Goal: Check status: Check status

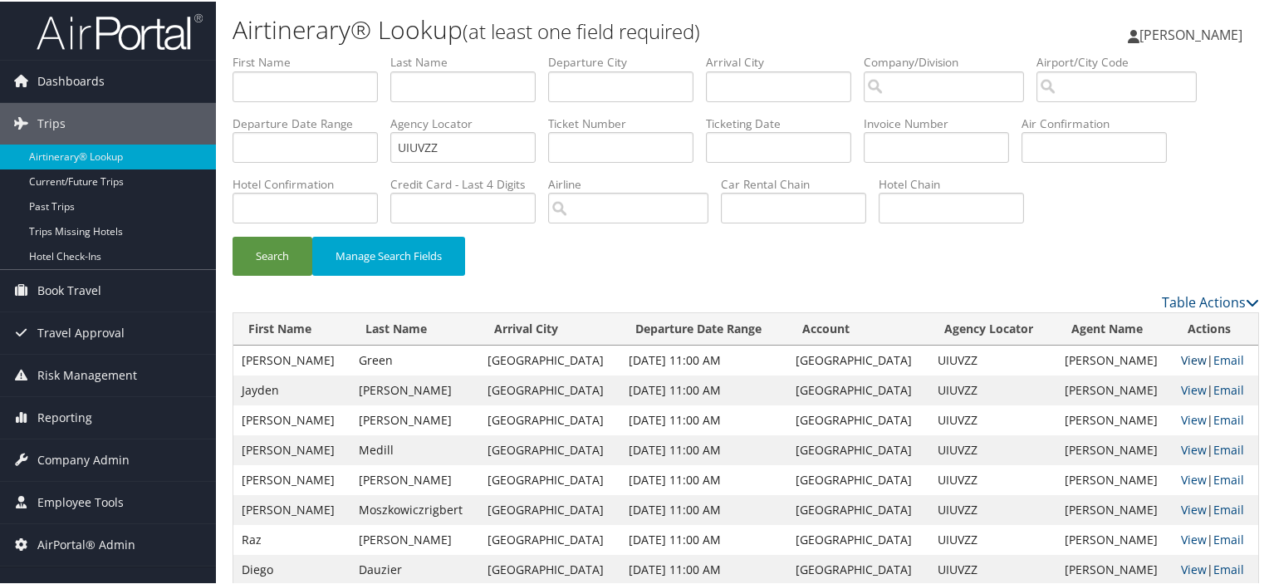
click at [1181, 360] on link "View" at bounding box center [1194, 359] width 26 height 16
click at [462, 135] on input "UIUVZZ" at bounding box center [462, 145] width 145 height 31
type input "U"
paste input "MLFKGF"
type input "MLFKGF"
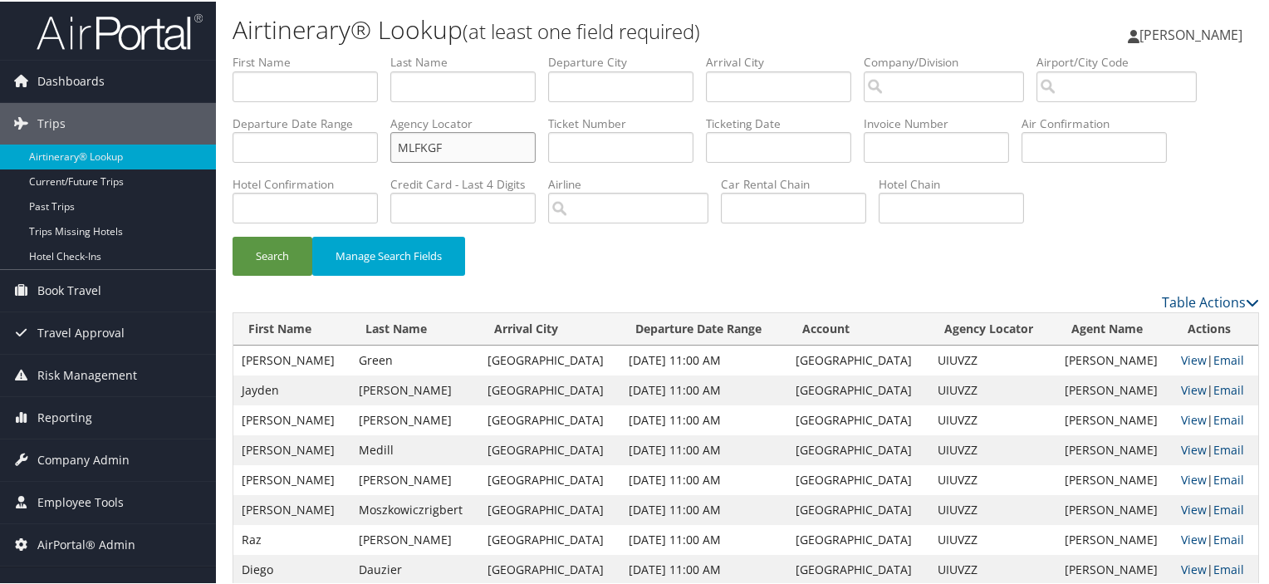
click at [233, 235] on button "Search" at bounding box center [273, 254] width 80 height 39
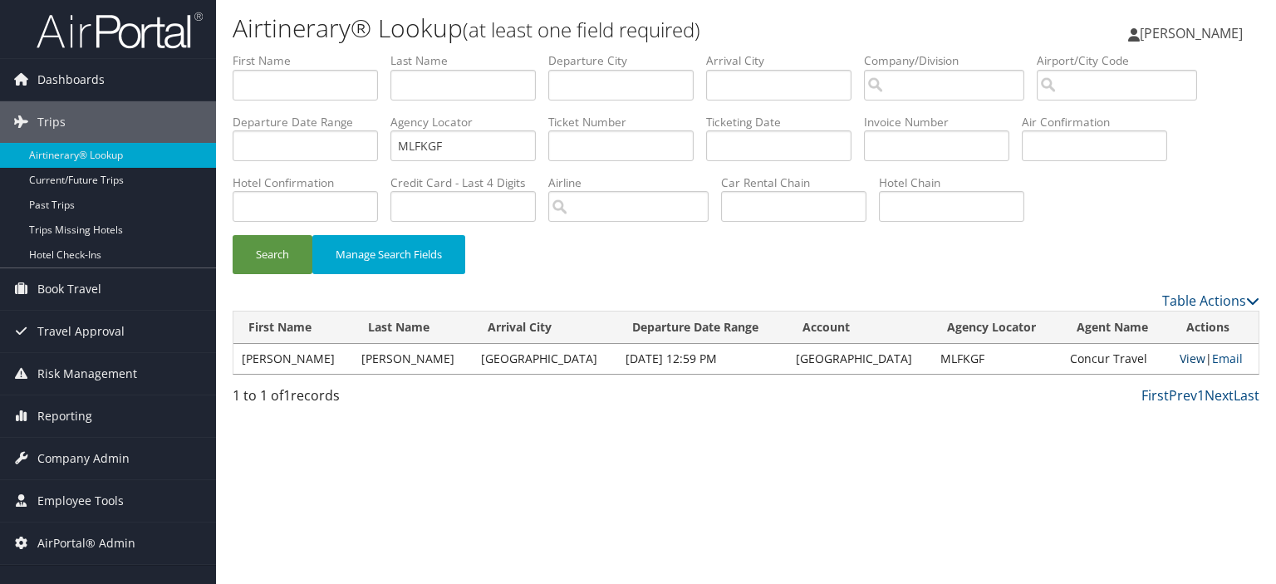
click at [1179, 358] on link "View" at bounding box center [1192, 359] width 26 height 16
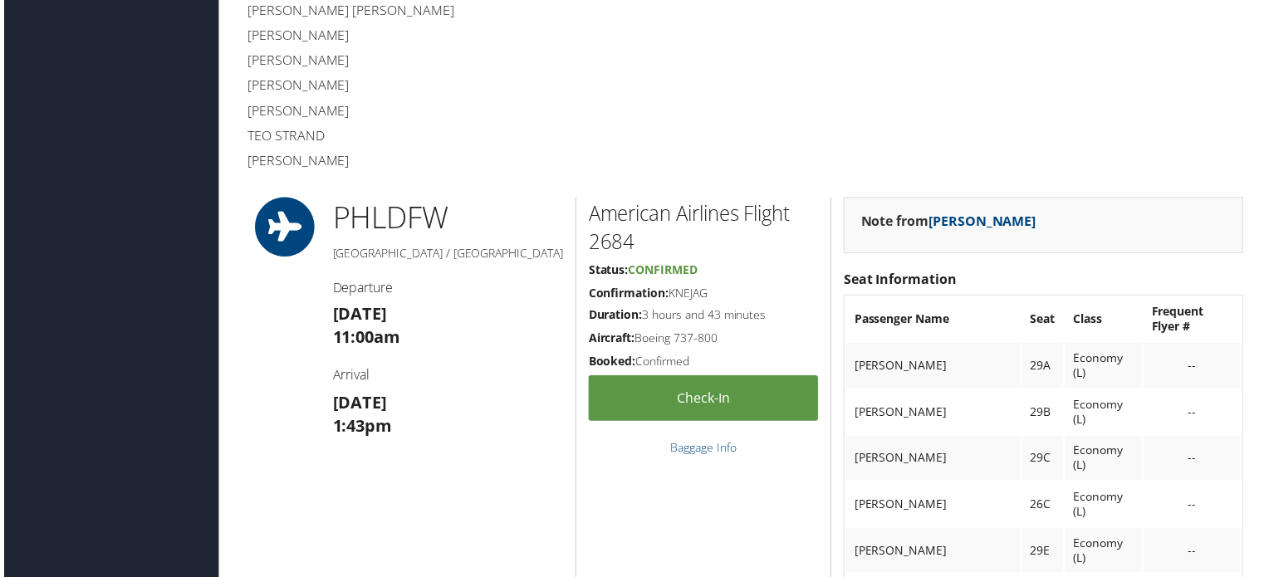
scroll to position [1294, 0]
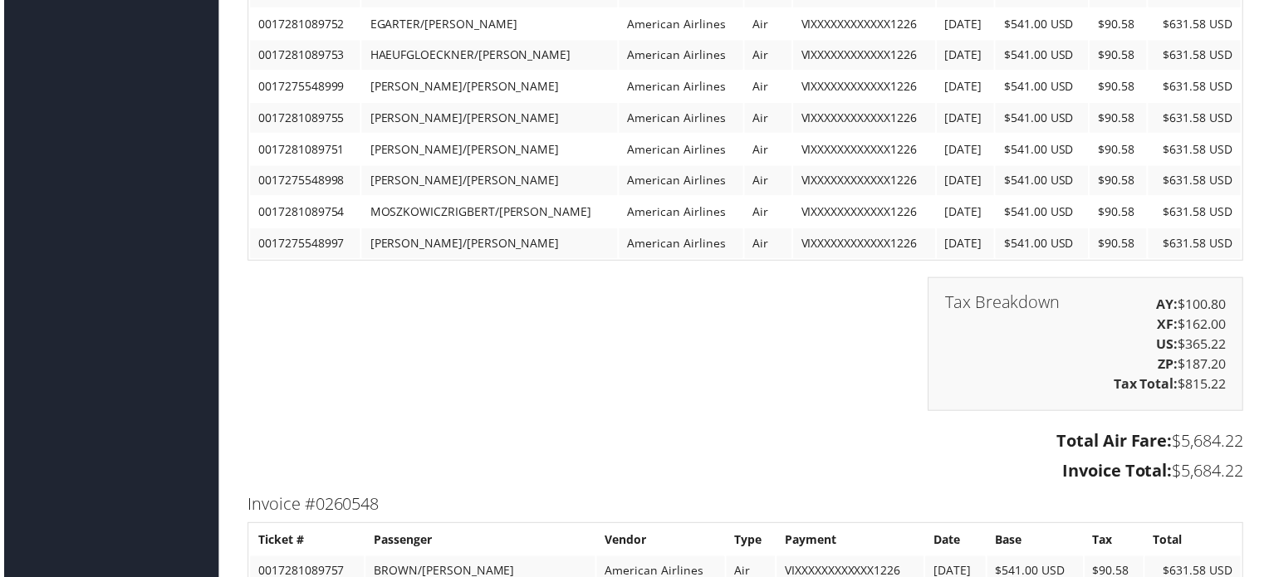
scroll to position [7732, 0]
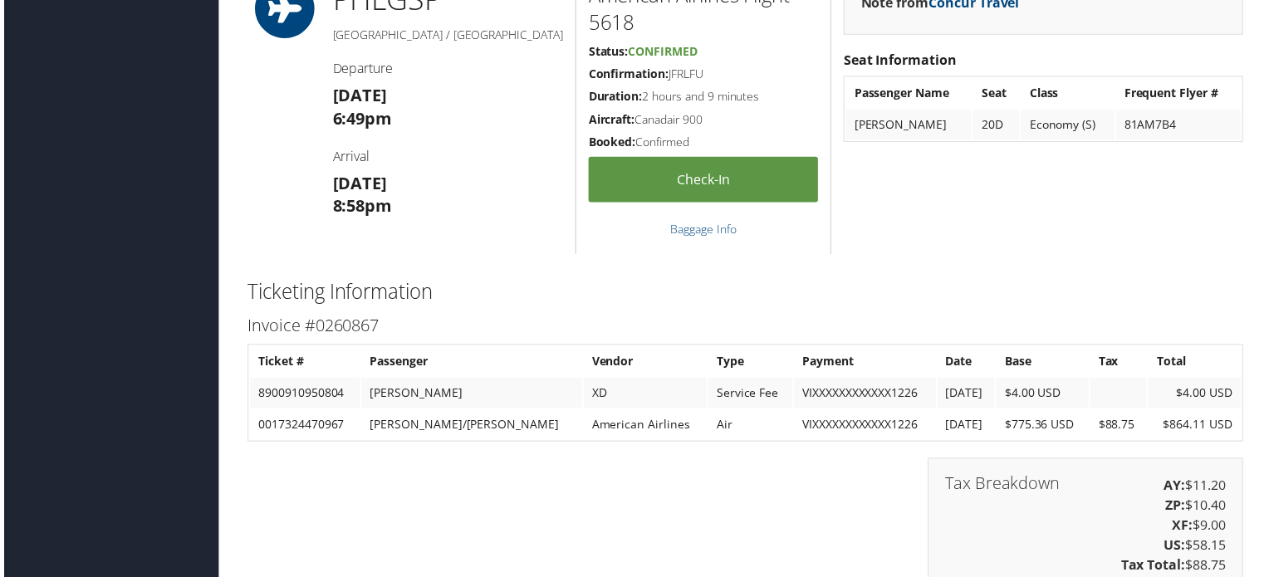
scroll to position [1419, 0]
